Goal: Information Seeking & Learning: Learn about a topic

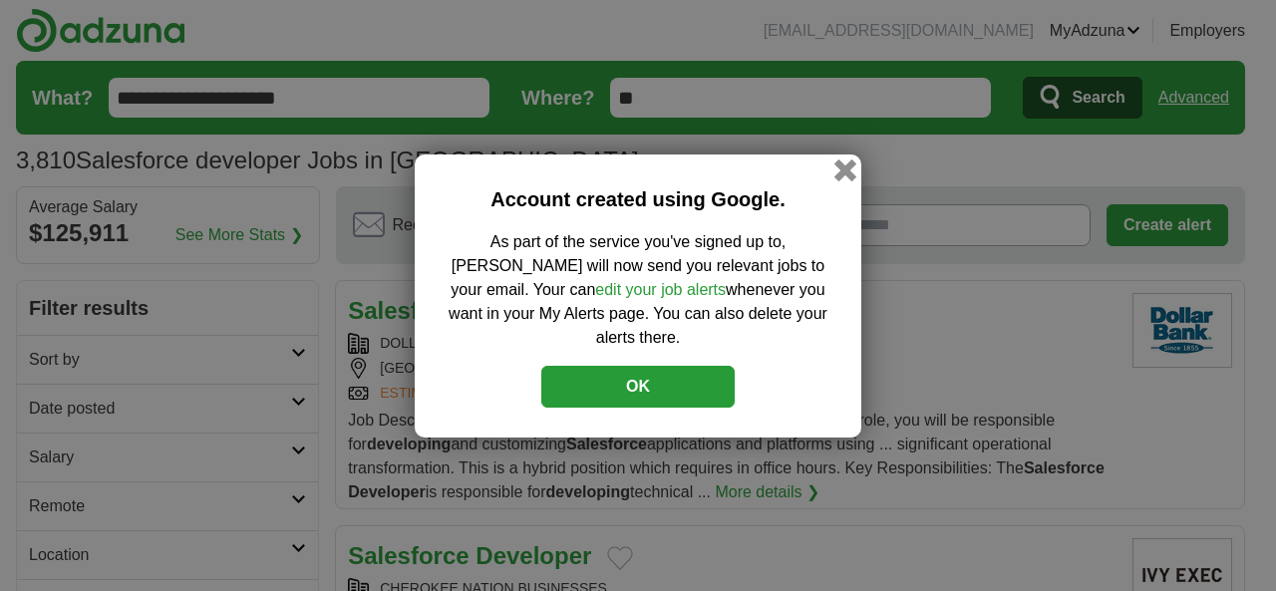
click at [841, 180] on button "button" at bounding box center [845, 170] width 22 height 22
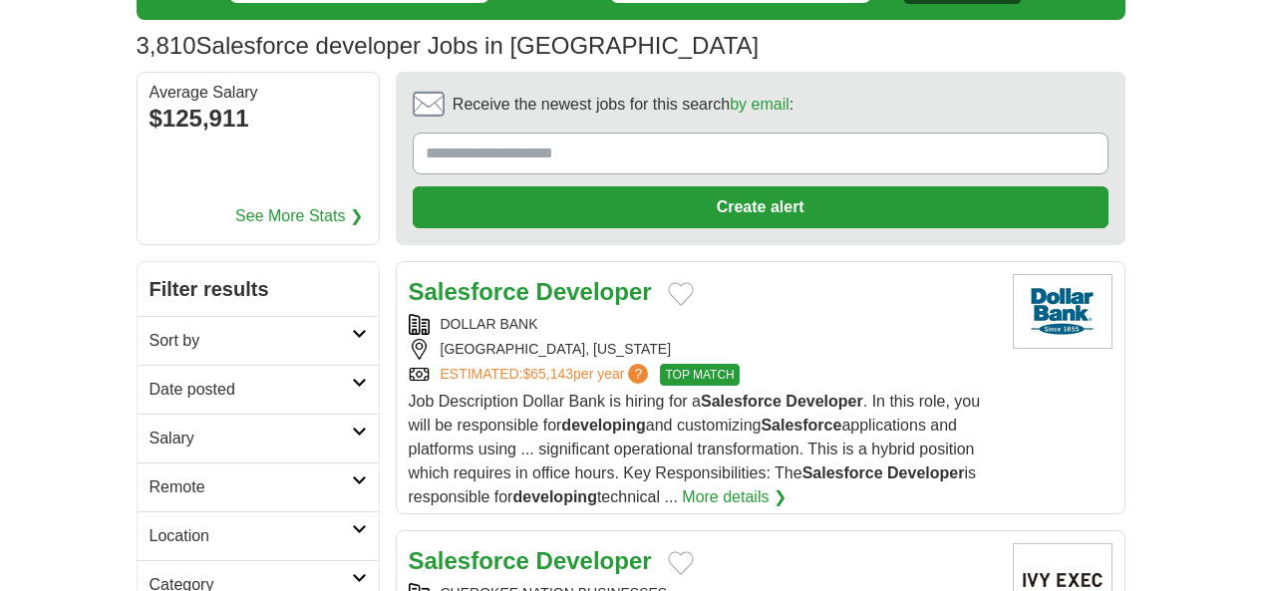
scroll to position [116, 0]
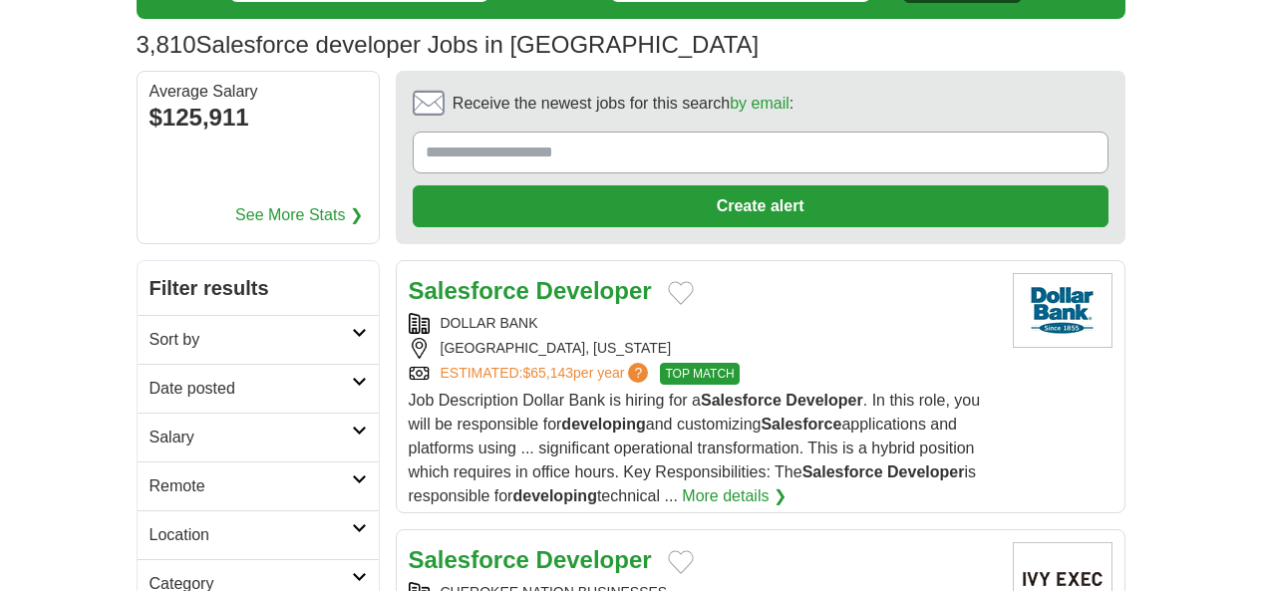
click at [150, 377] on h2 "Date posted" at bounding box center [251, 389] width 202 height 24
click at [150, 425] on link "Last 24 hours" at bounding box center [258, 437] width 217 height 24
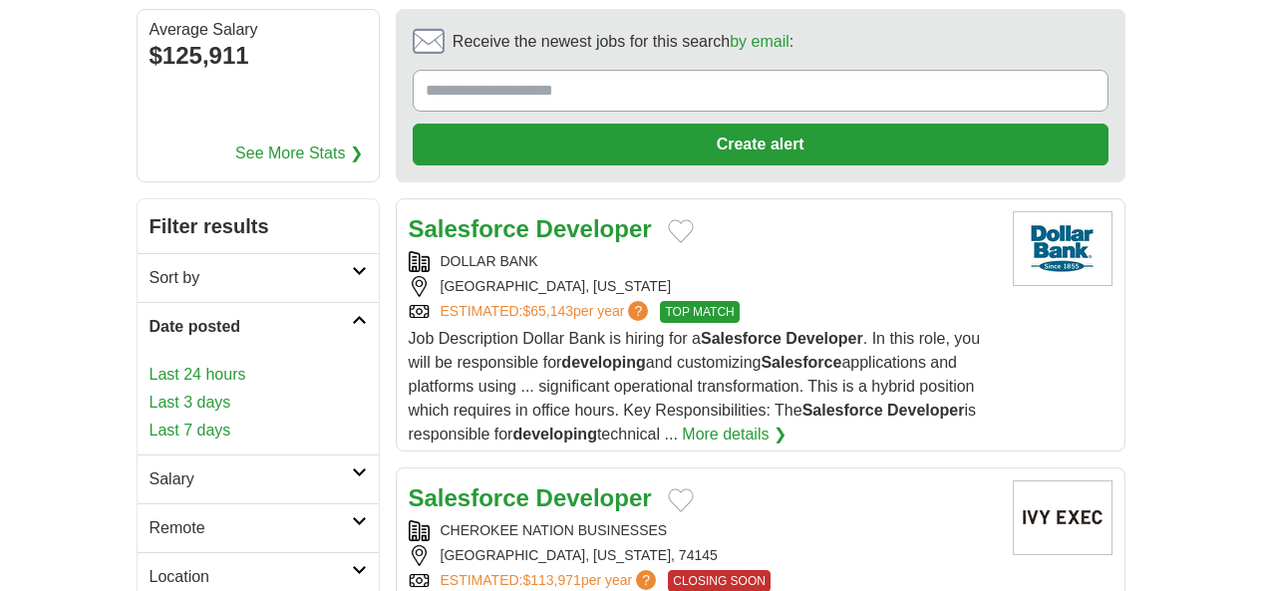
scroll to position [215, 0]
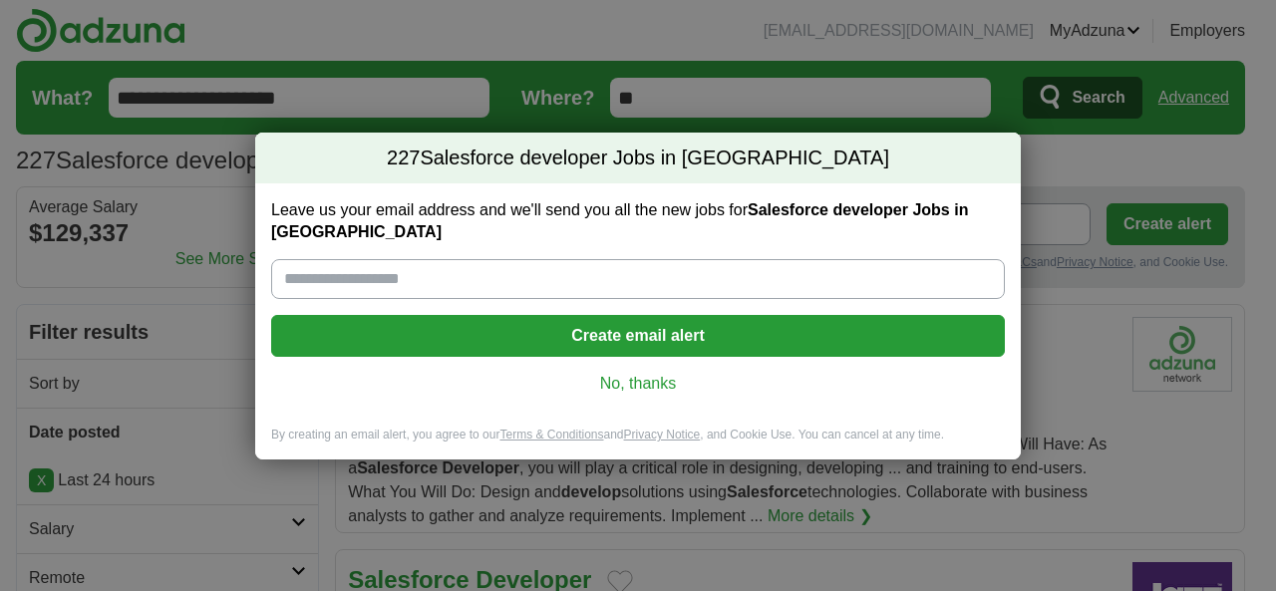
click at [601, 373] on link "No, thanks" at bounding box center [638, 384] width 702 height 22
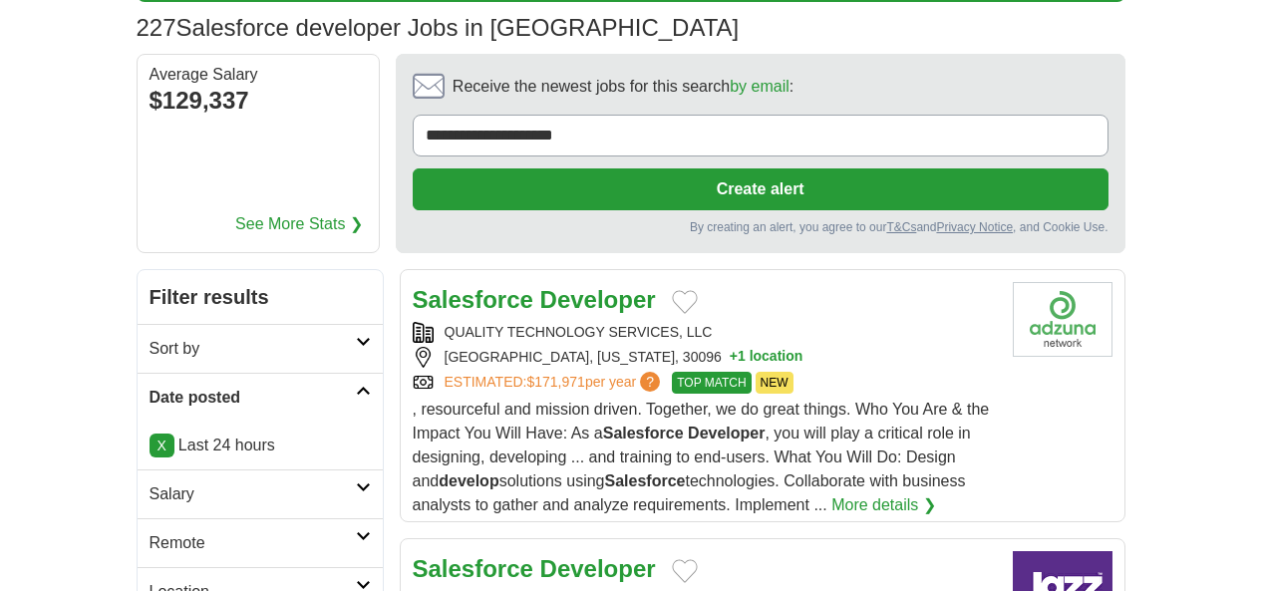
scroll to position [205, 0]
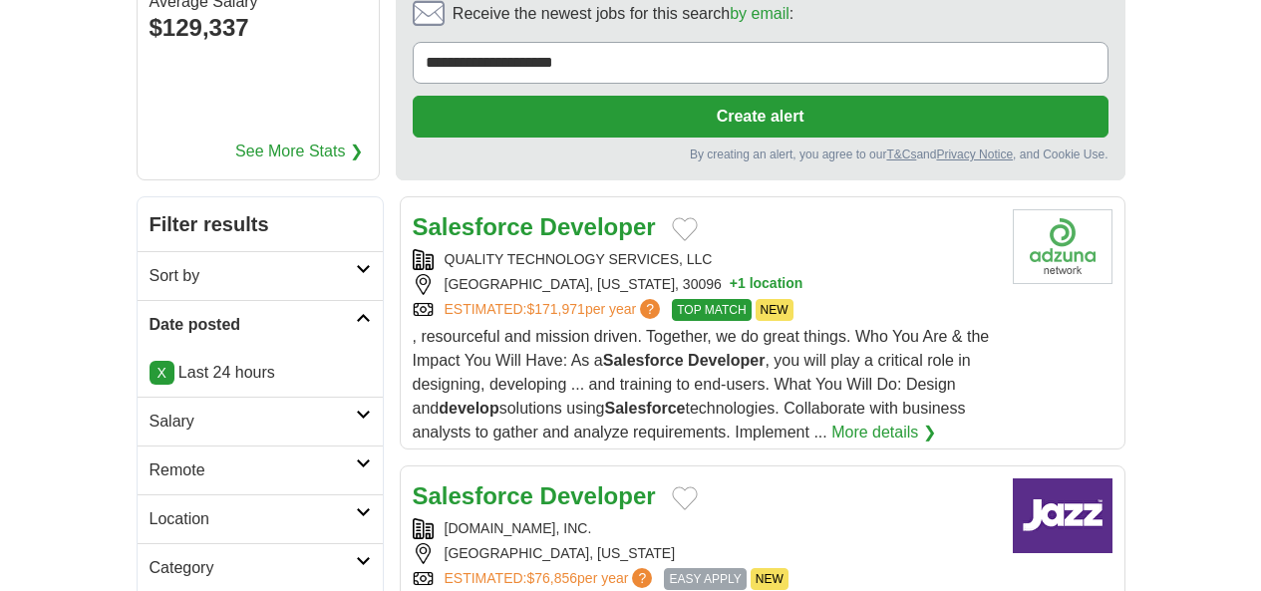
click at [150, 459] on h2 "Remote" at bounding box center [253, 471] width 206 height 24
click at [150, 509] on link "Remote jobs" at bounding box center [195, 517] width 90 height 17
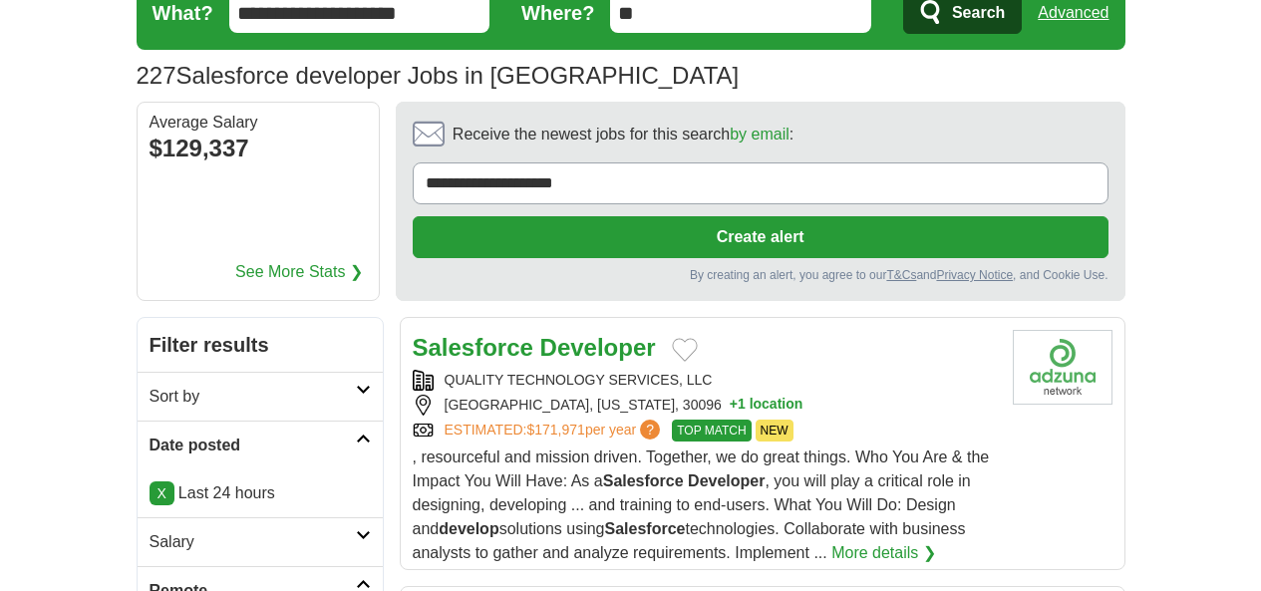
scroll to position [0, 0]
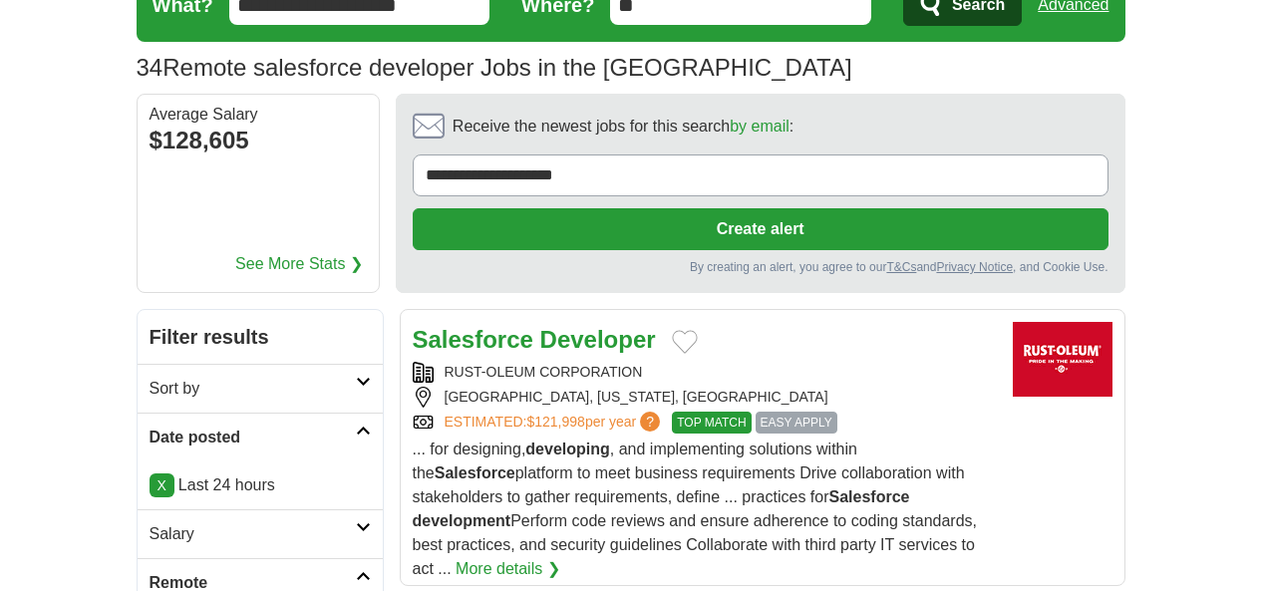
scroll to position [93, 0]
click at [449, 326] on strong "Salesforce" at bounding box center [473, 339] width 121 height 27
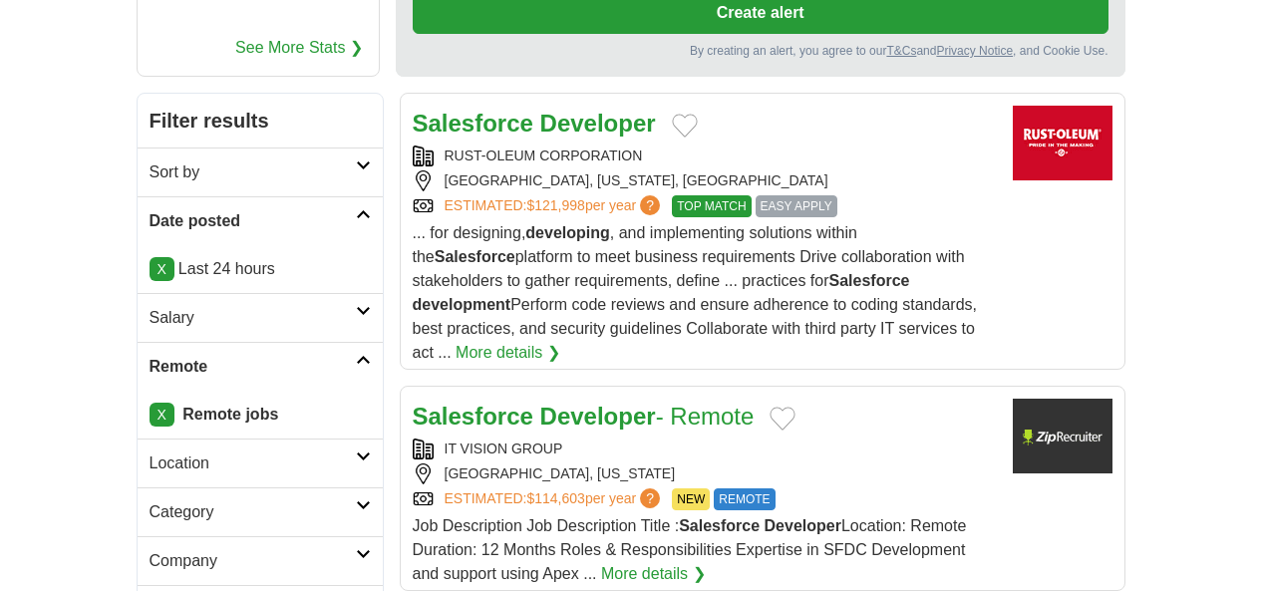
scroll to position [309, 0]
click at [419, 403] on strong "Salesforce" at bounding box center [473, 416] width 121 height 27
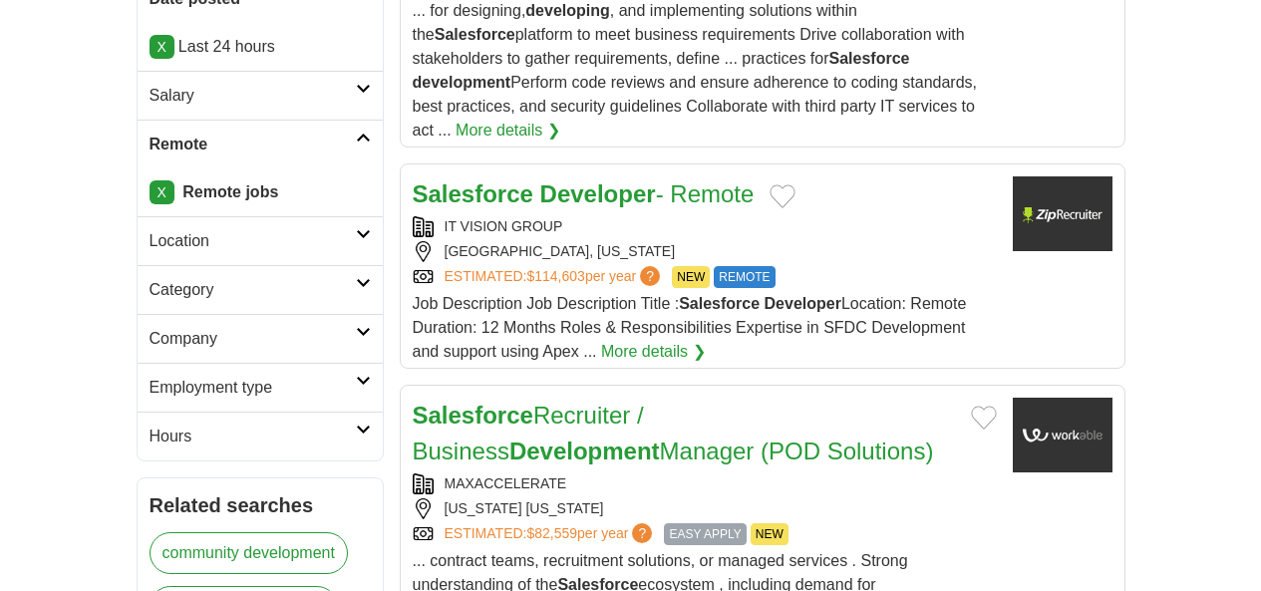
scroll to position [532, 0]
click at [413, 401] on link "Salesforce Recruiter / Business Development Manager (POD Solutions)" at bounding box center [673, 432] width 521 height 63
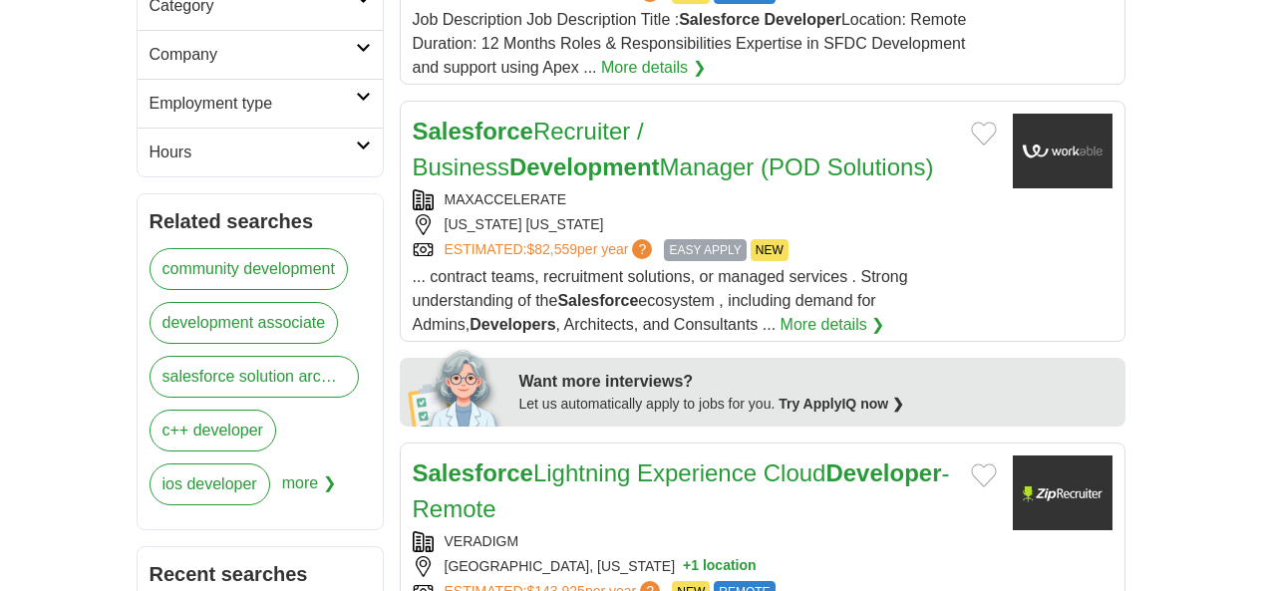
scroll to position [817, 0]
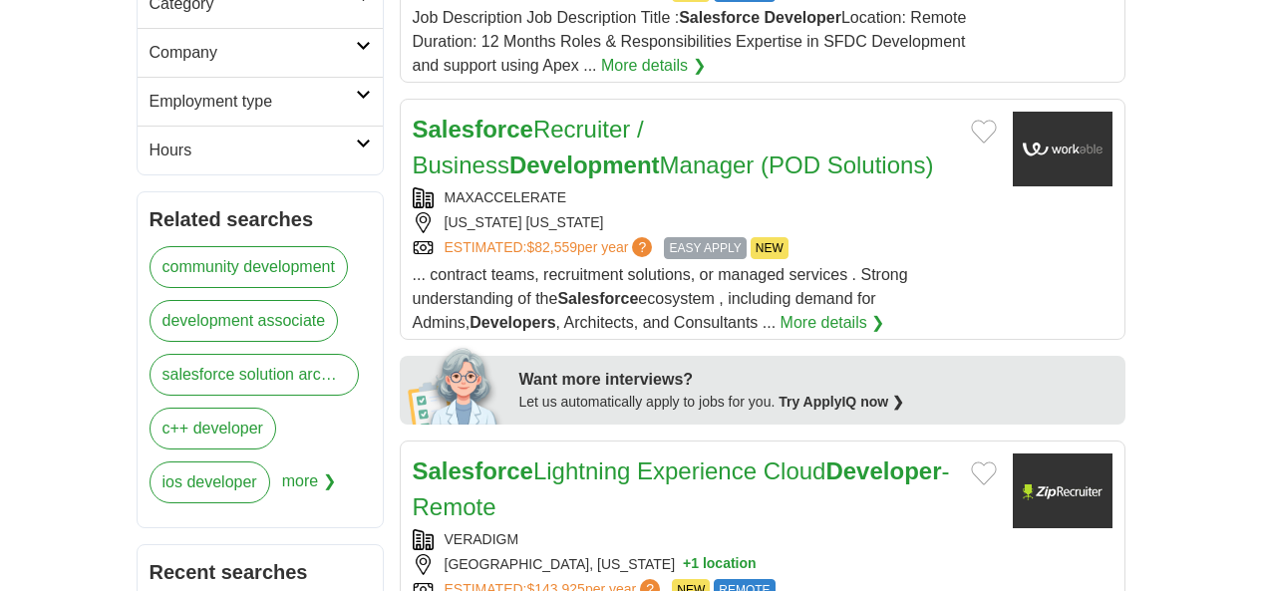
click at [413, 458] on strong "Salesforce" at bounding box center [473, 471] width 121 height 27
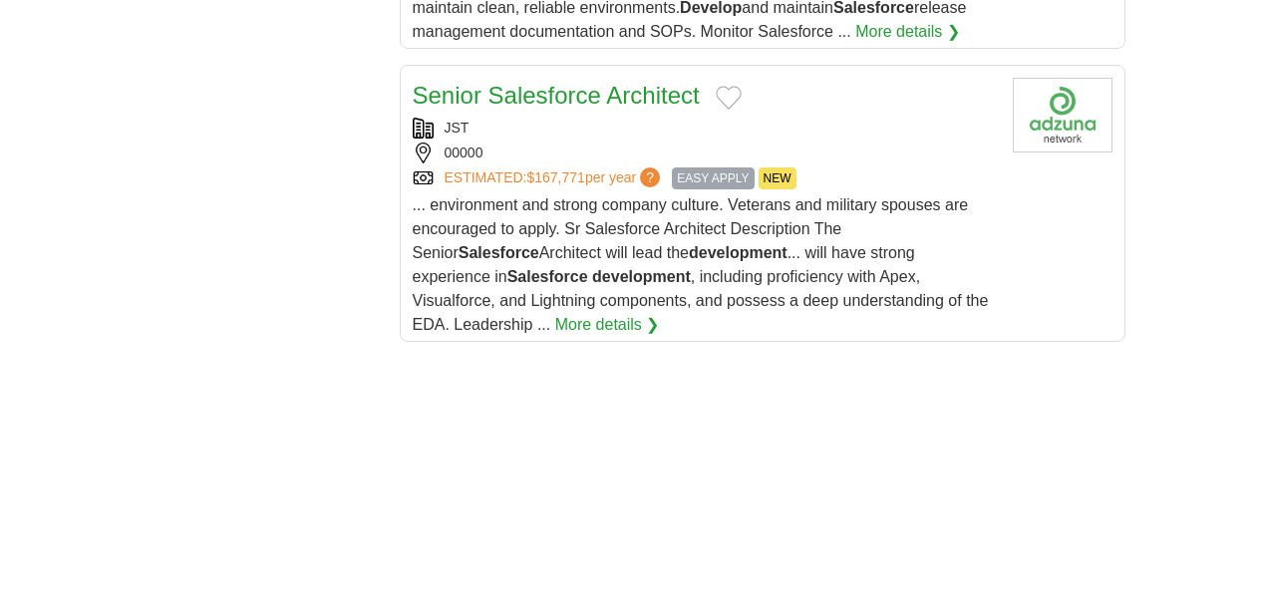
scroll to position [2958, 0]
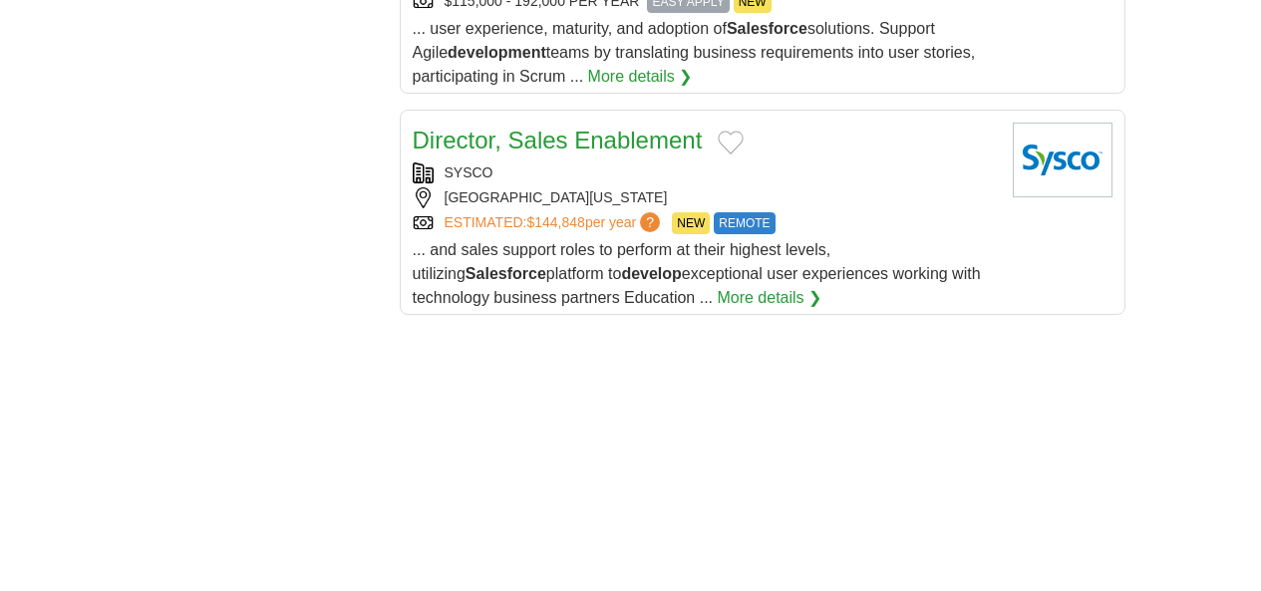
scroll to position [2766, 0]
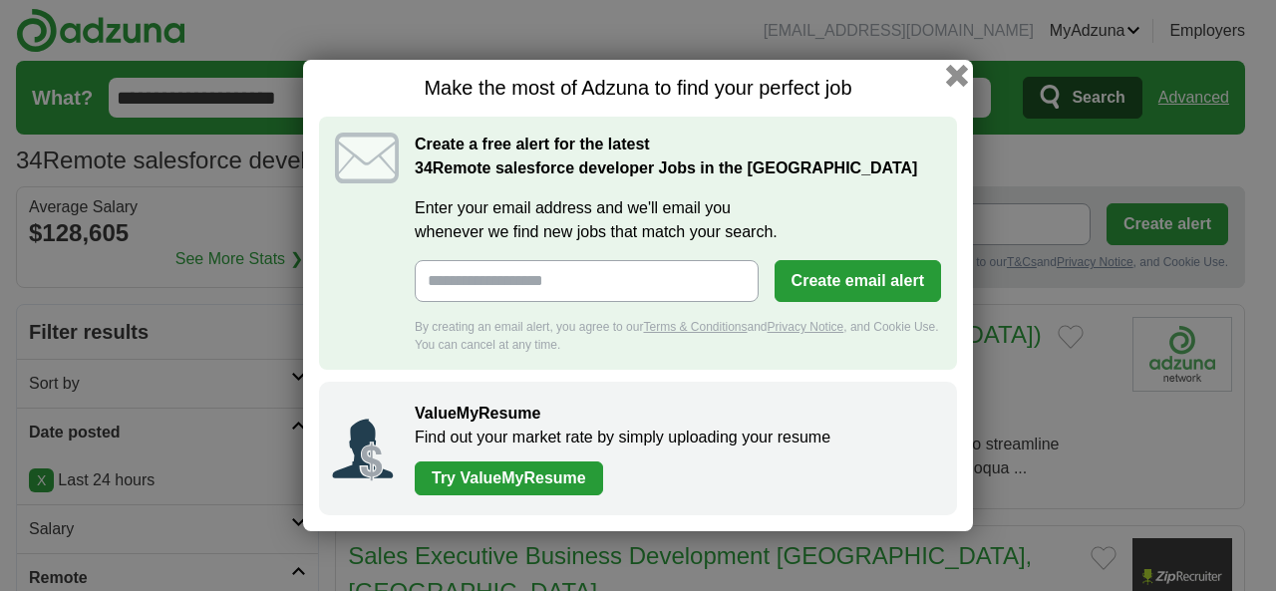
click at [958, 71] on button "button" at bounding box center [957, 76] width 22 height 22
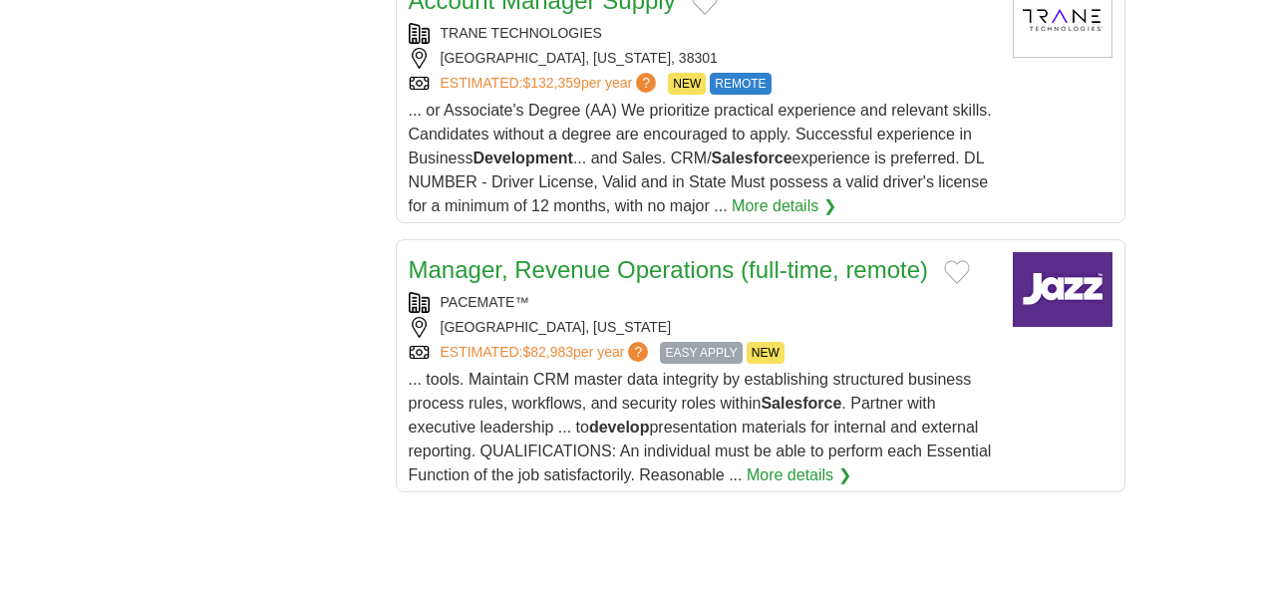
scroll to position [2661, 0]
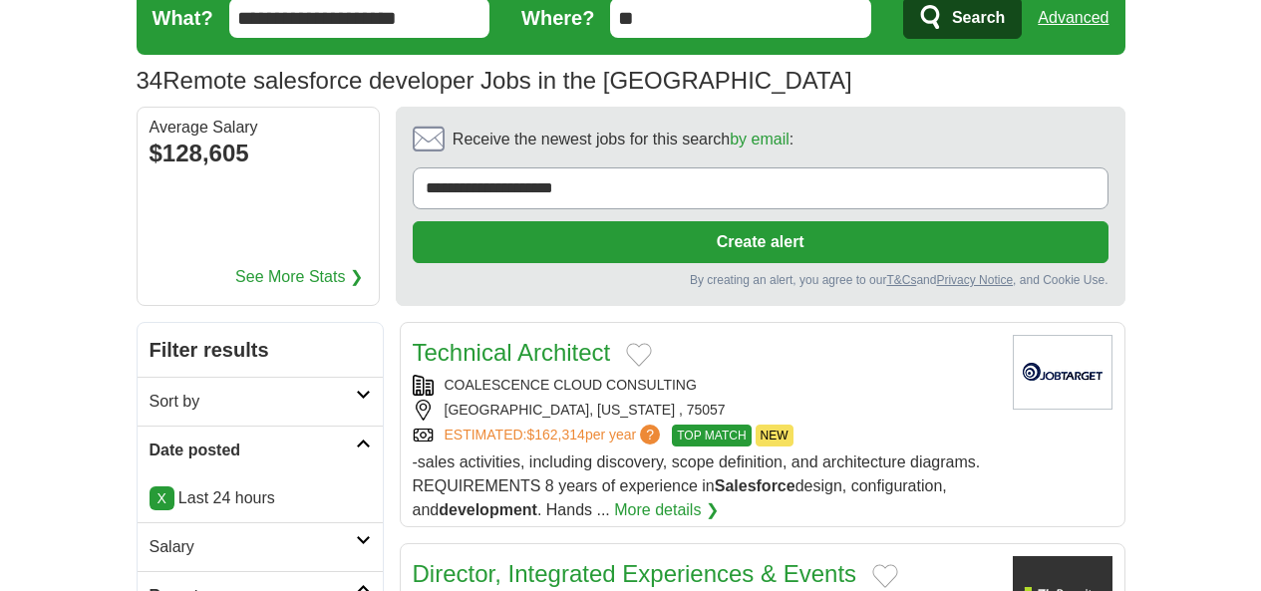
scroll to position [214, 0]
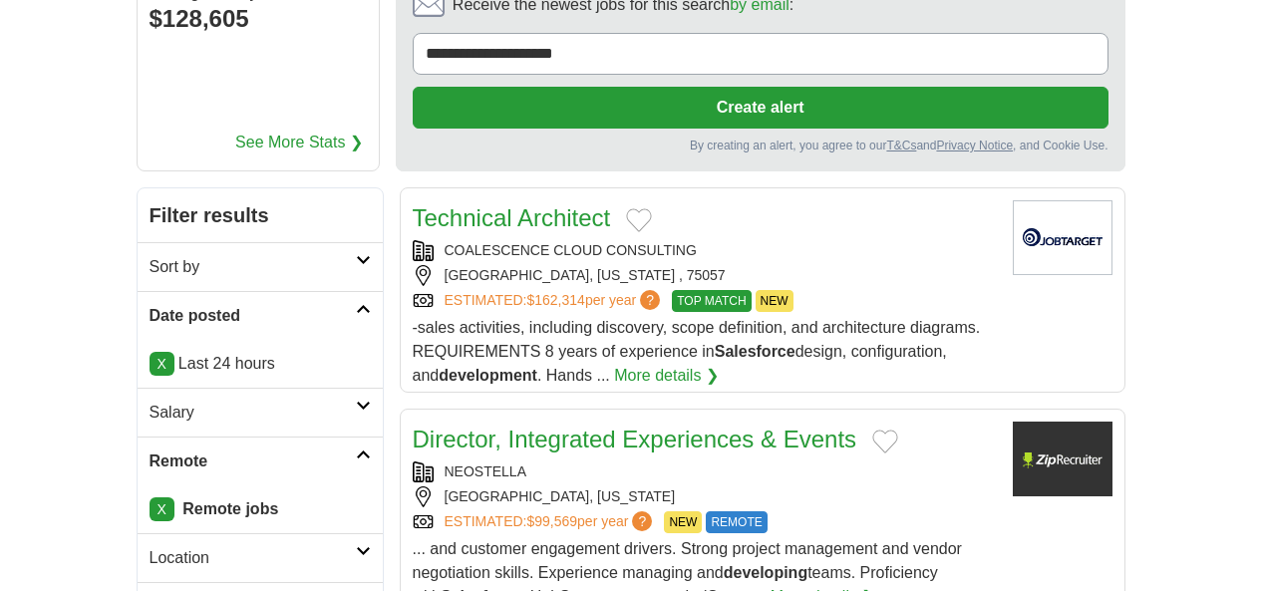
drag, startPoint x: 471, startPoint y: 133, endPoint x: 453, endPoint y: 118, distance: 23.4
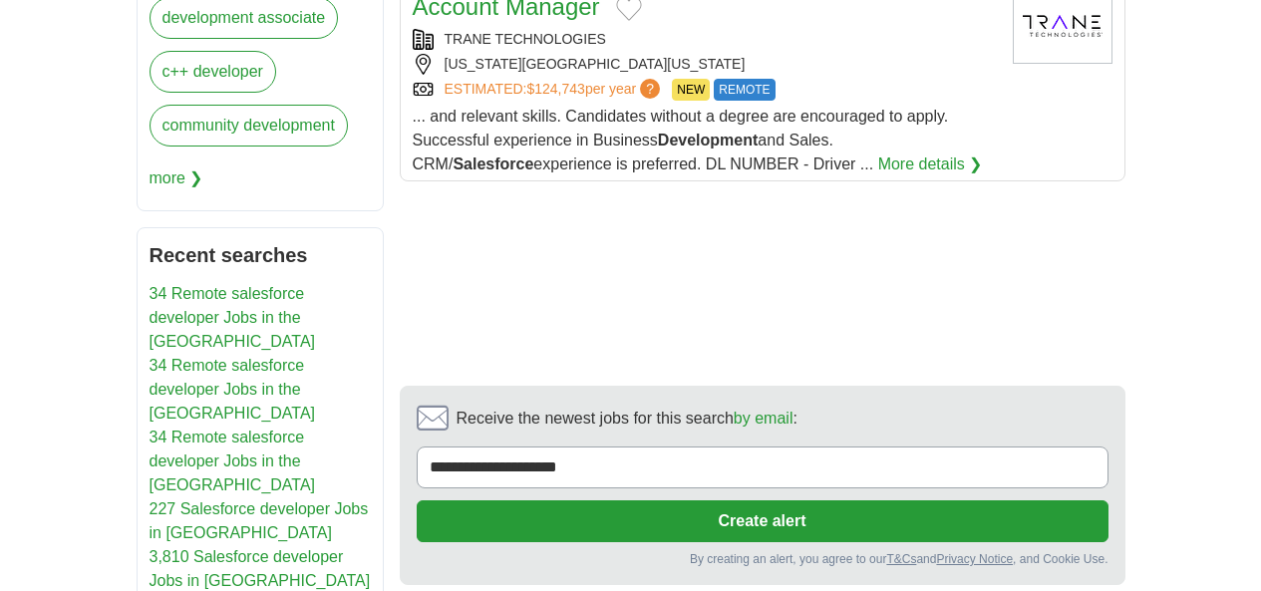
scroll to position [1178, 0]
